Goal: Task Accomplishment & Management: Complete application form

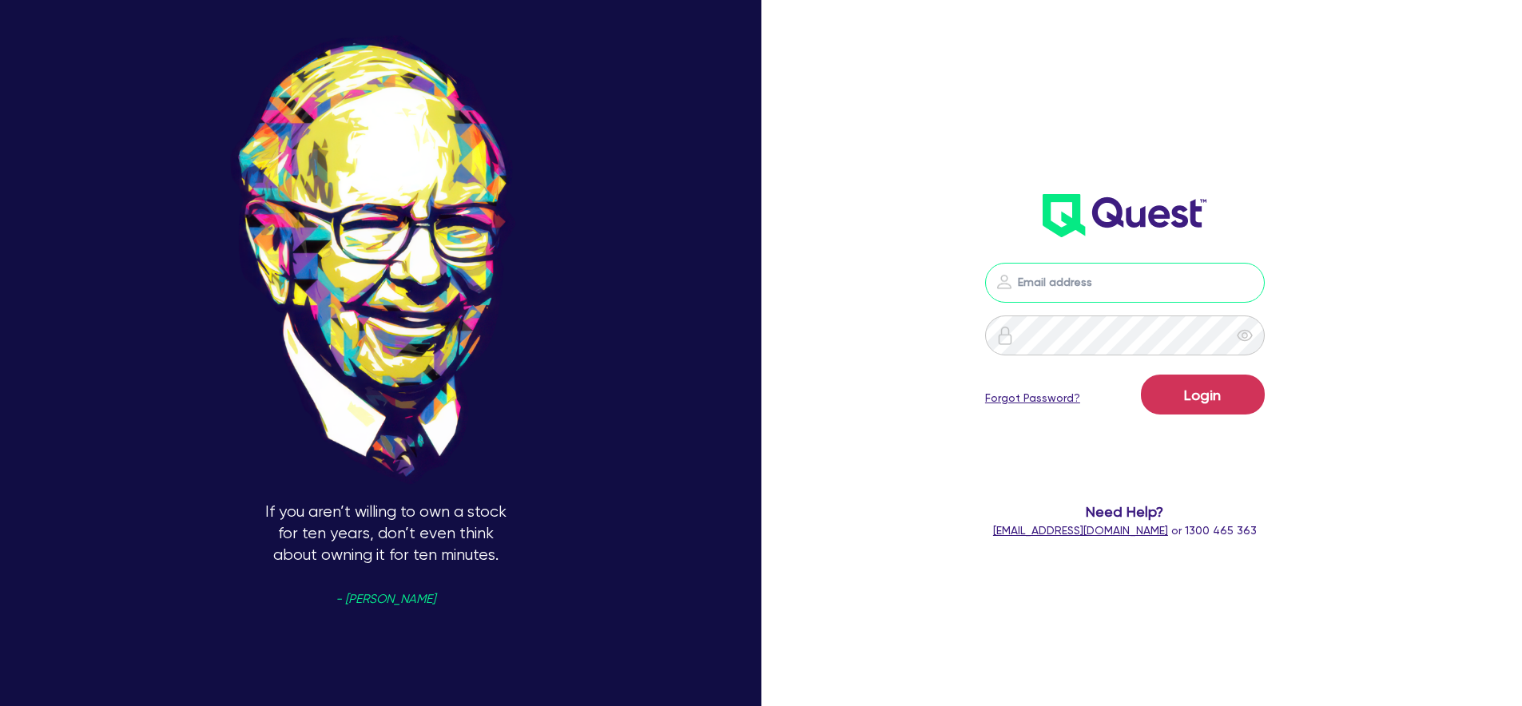
type input "william.herman@quest.finance"
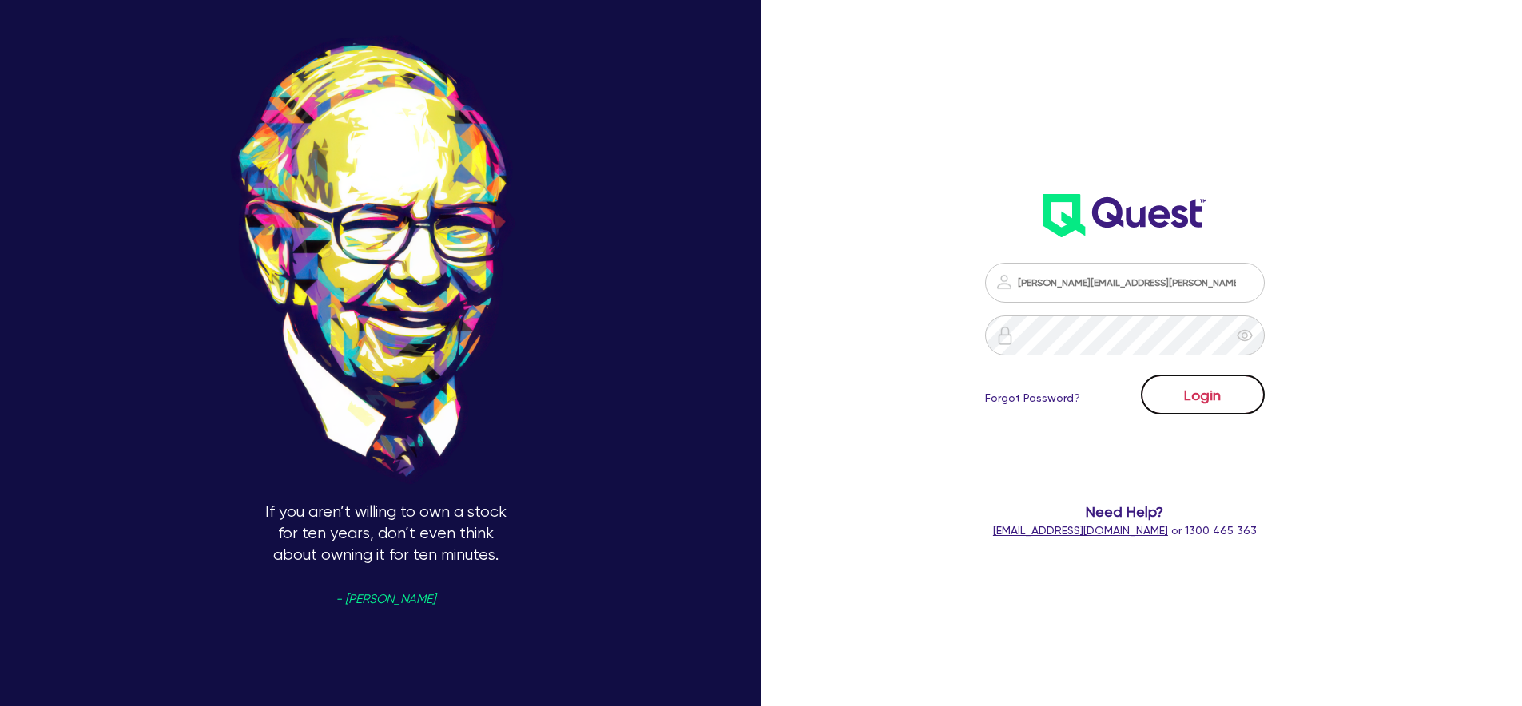
click at [1242, 400] on button "Login" at bounding box center [1203, 395] width 124 height 40
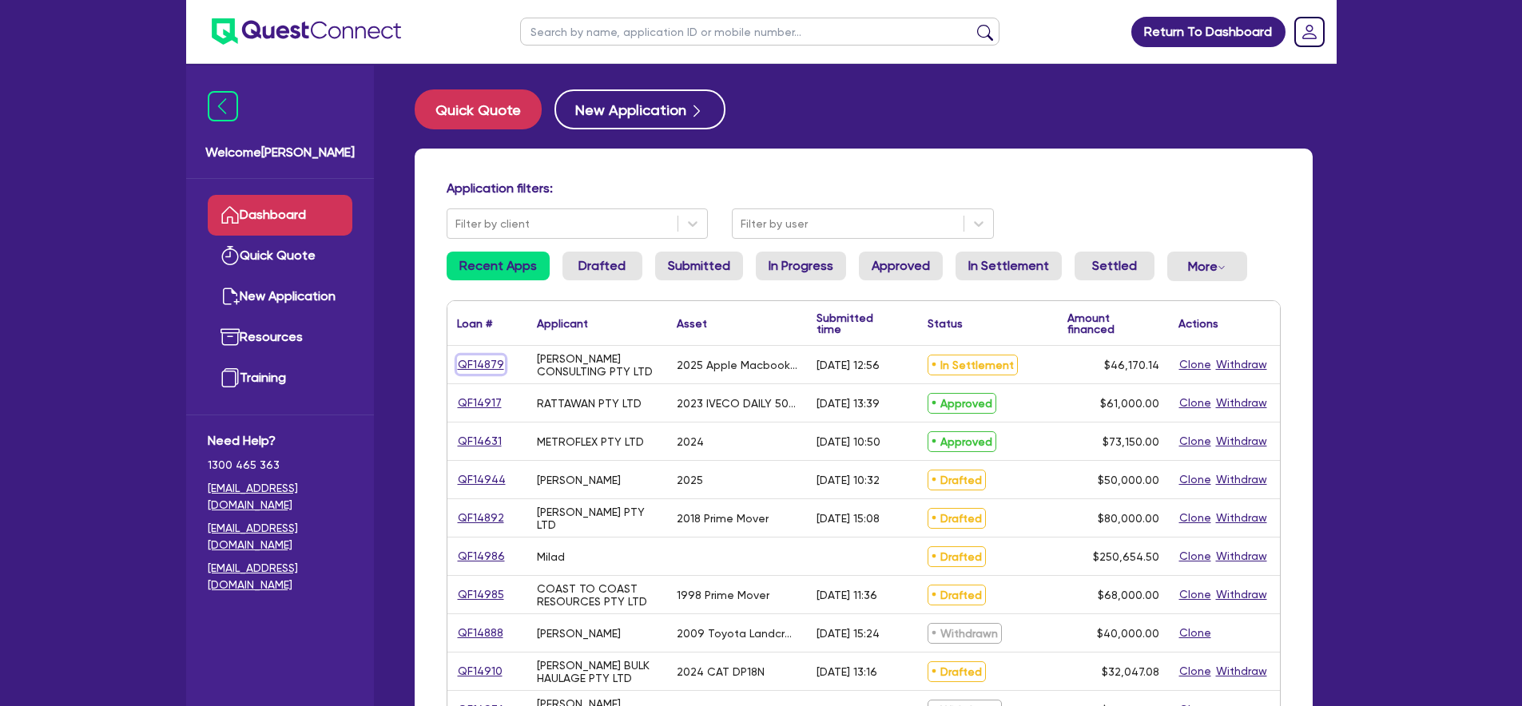
click at [494, 359] on link "QF14879" at bounding box center [481, 364] width 48 height 18
select select "TERTIARY_ASSETS"
select select "IT_EQUIPMENT"
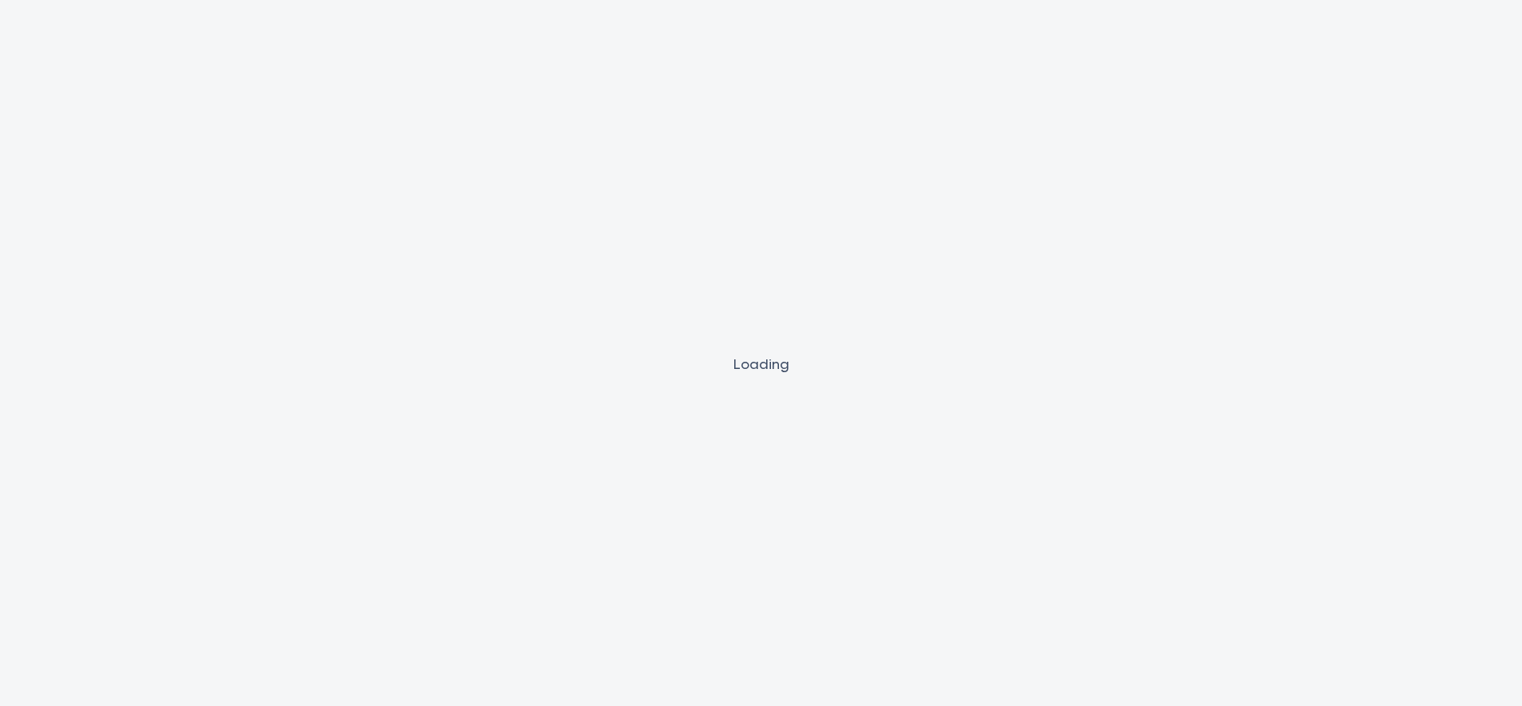
select select "PRIMARY_ASSETS"
select select "HEAVY_TRUCKS"
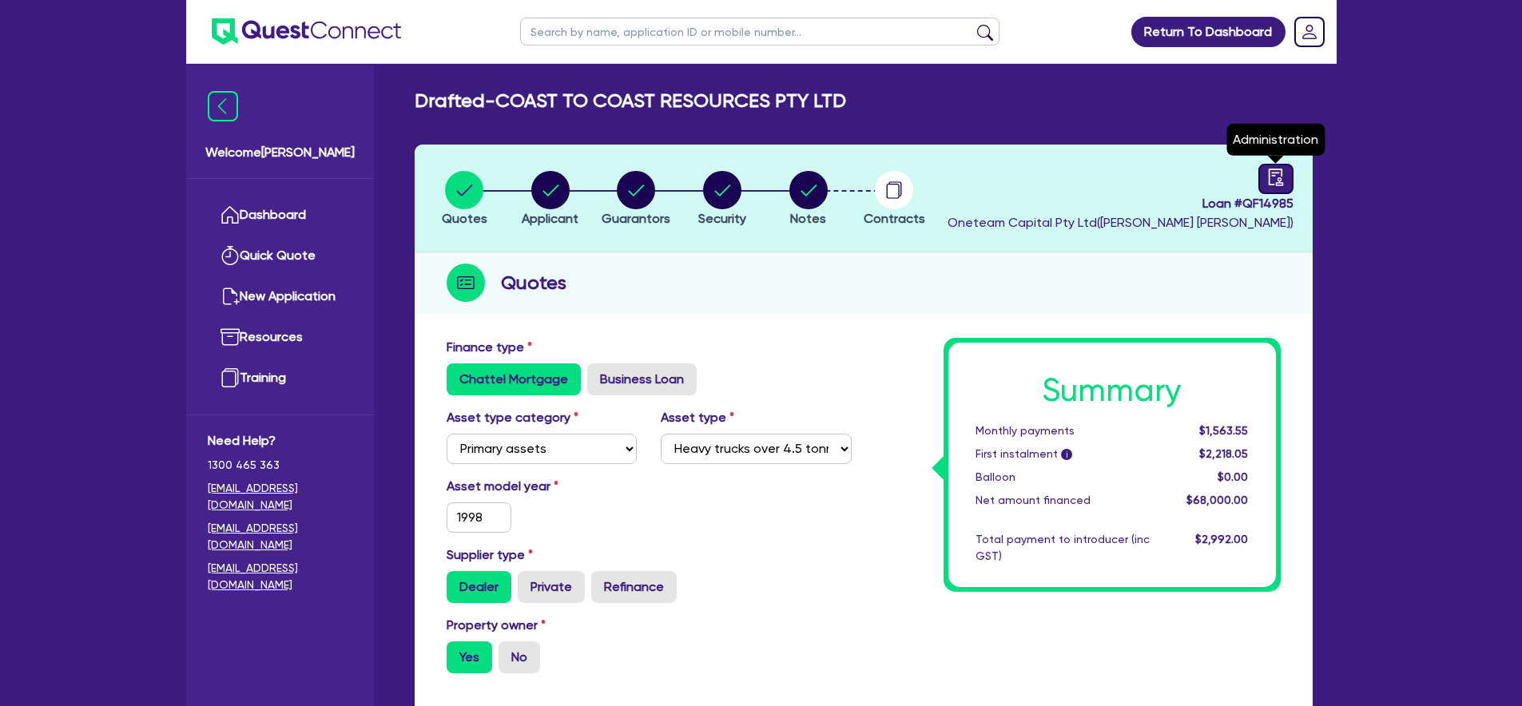
click at [1288, 169] on link at bounding box center [1275, 179] width 35 height 30
select select "DRAFTED_AMENDED"
select select "Other"
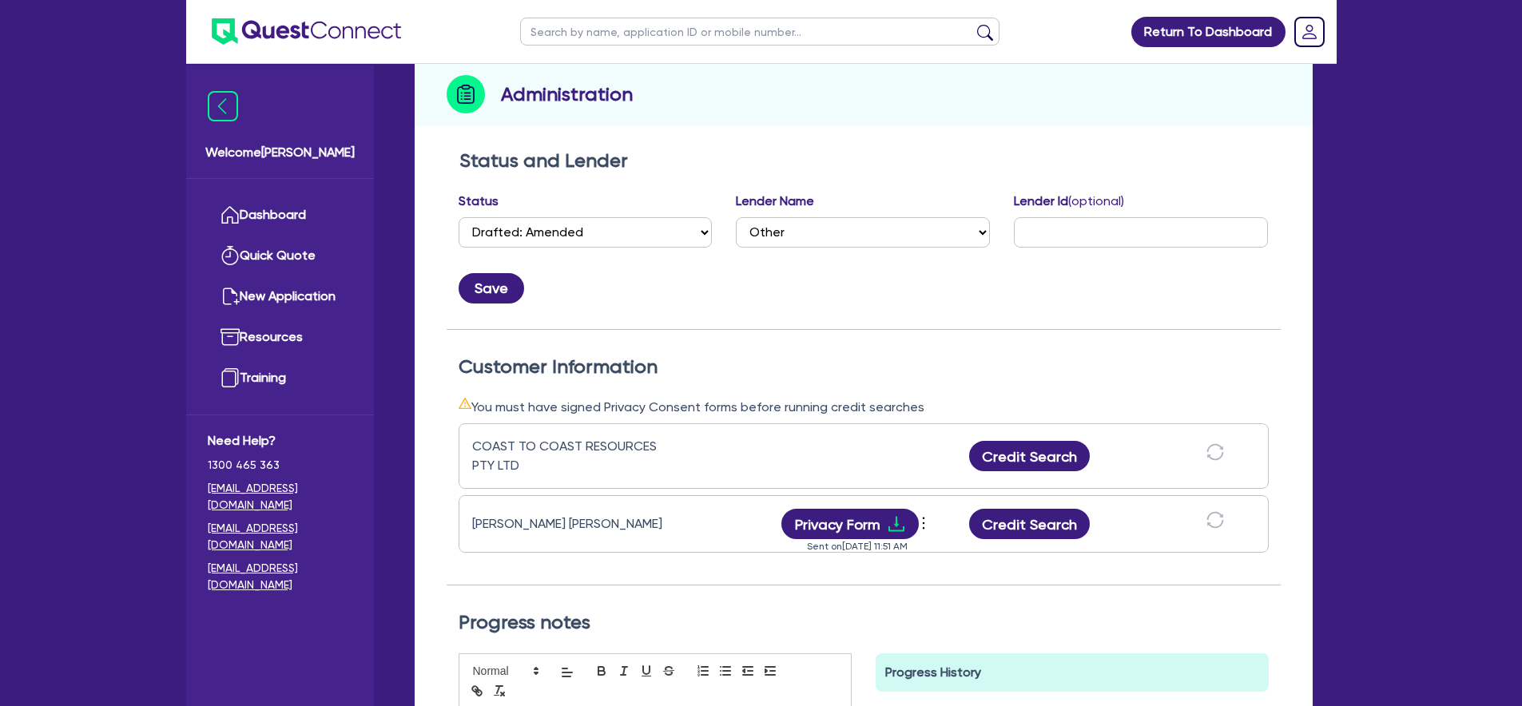
scroll to position [225, 0]
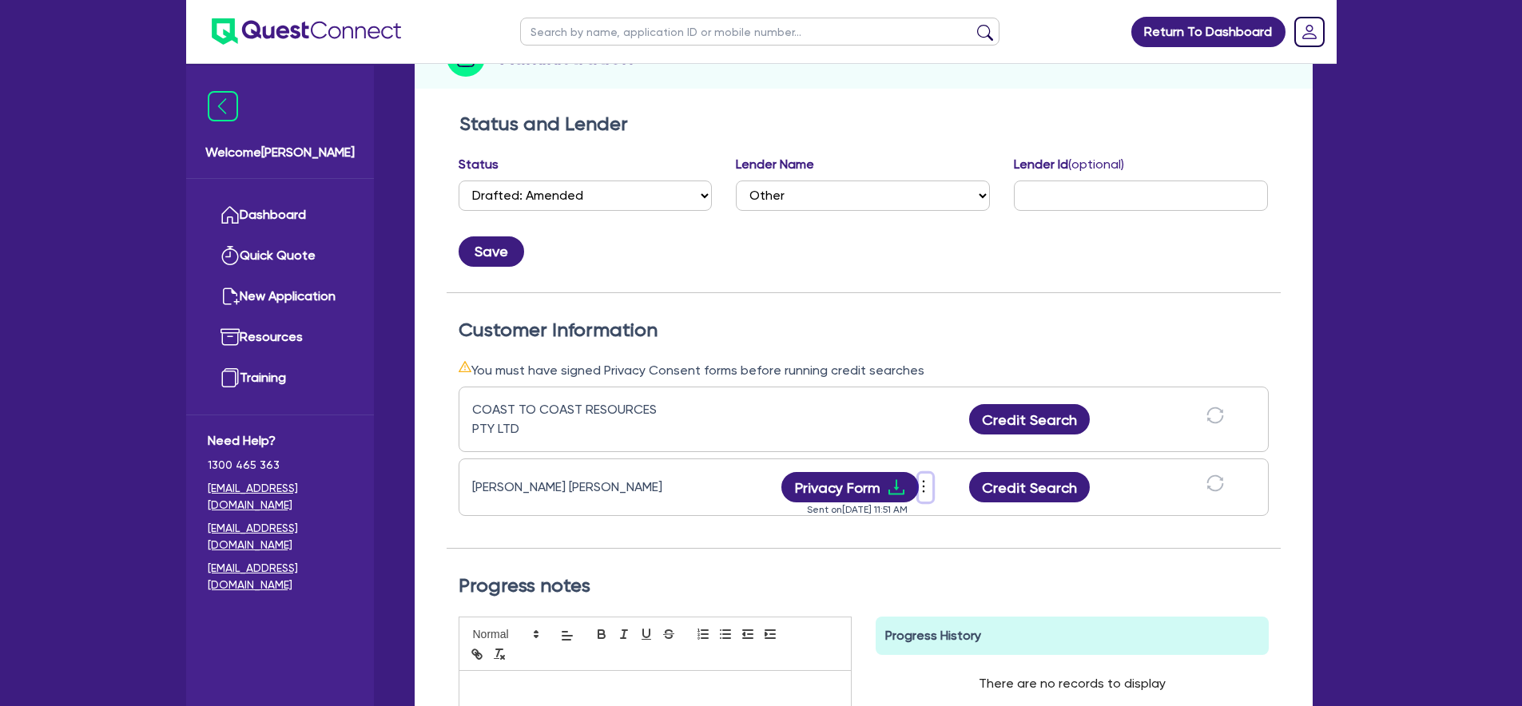
click at [926, 491] on icon "more" at bounding box center [923, 487] width 16 height 24
click at [953, 482] on link "View log" at bounding box center [1009, 475] width 153 height 23
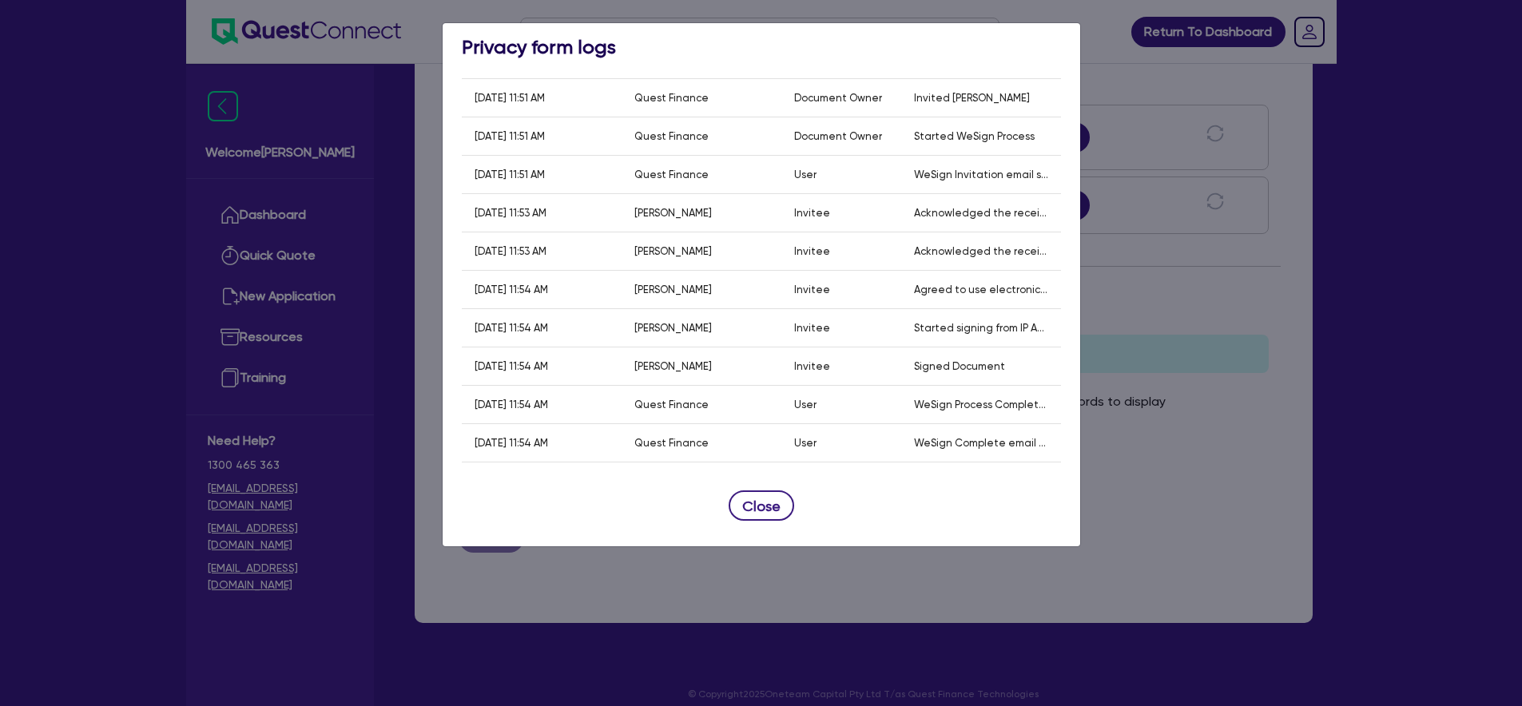
scroll to position [105, 0]
click at [774, 507] on button "Close" at bounding box center [762, 505] width 66 height 30
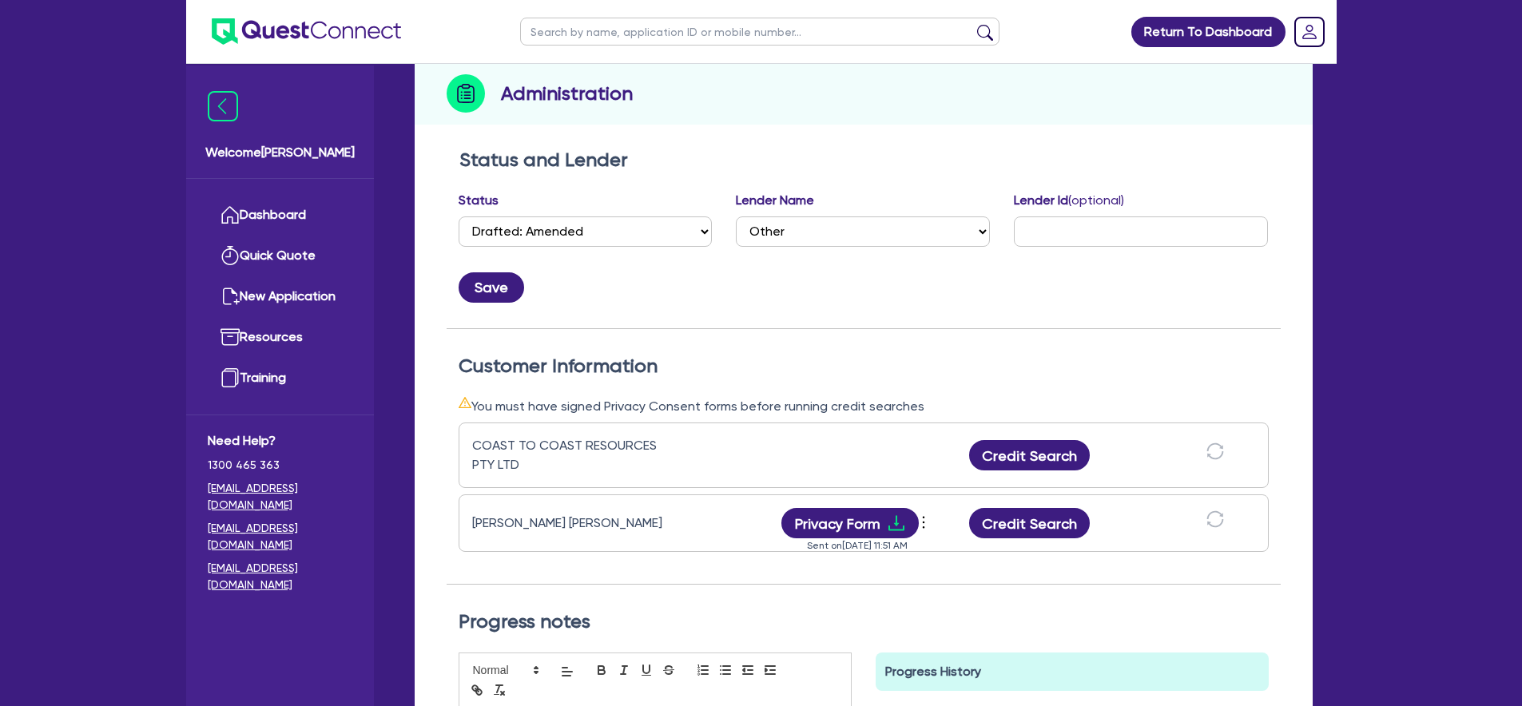
scroll to position [0, 0]
